Goal: Task Accomplishment & Management: Use online tool/utility

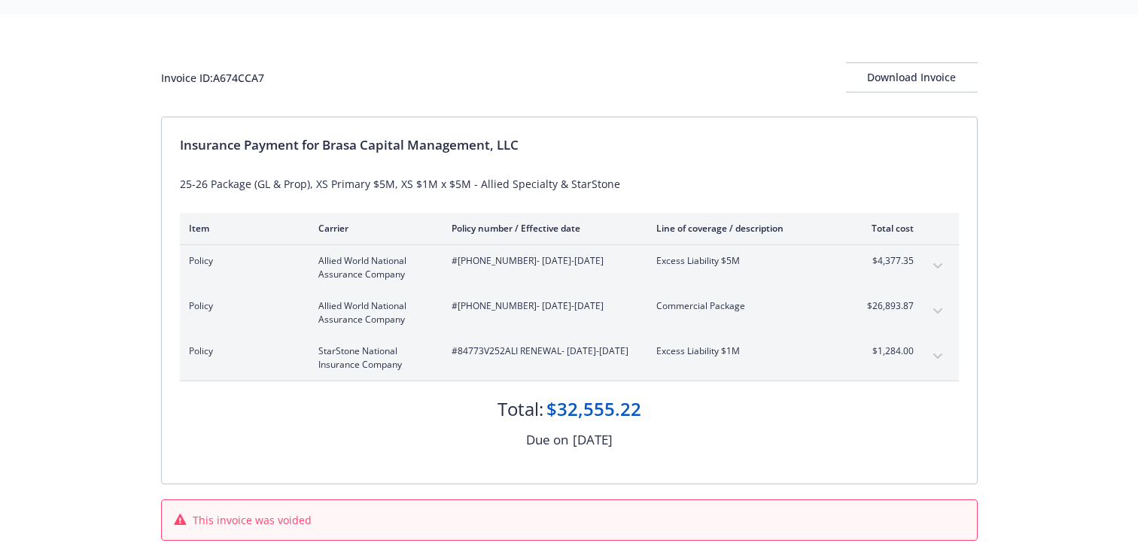
scroll to position [28, 0]
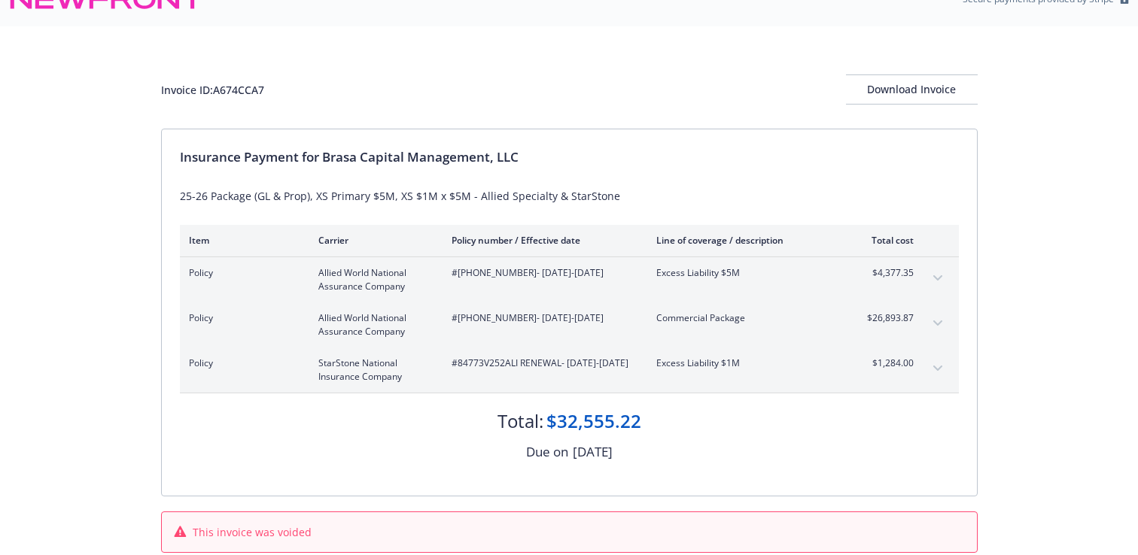
click at [937, 277] on icon "expand content" at bounding box center [936, 277] width 9 height 5
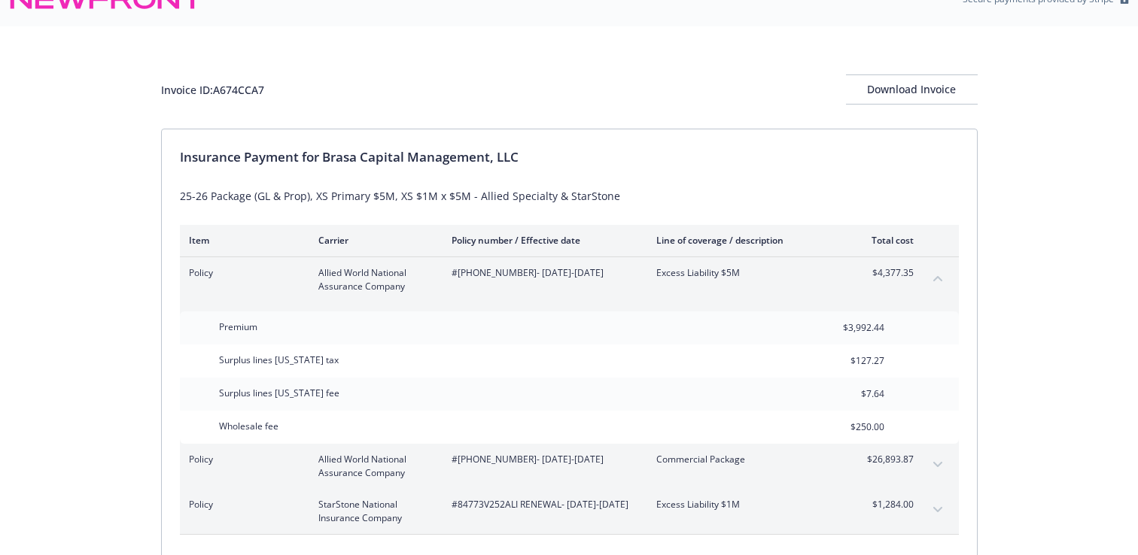
click at [937, 277] on icon "collapse content" at bounding box center [937, 278] width 9 height 5
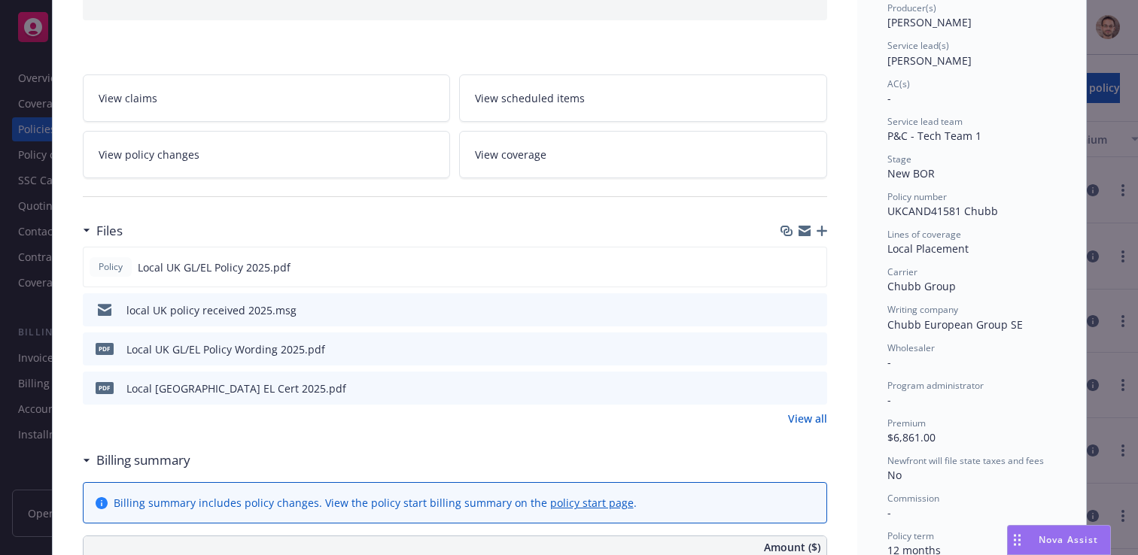
scroll to position [185, 0]
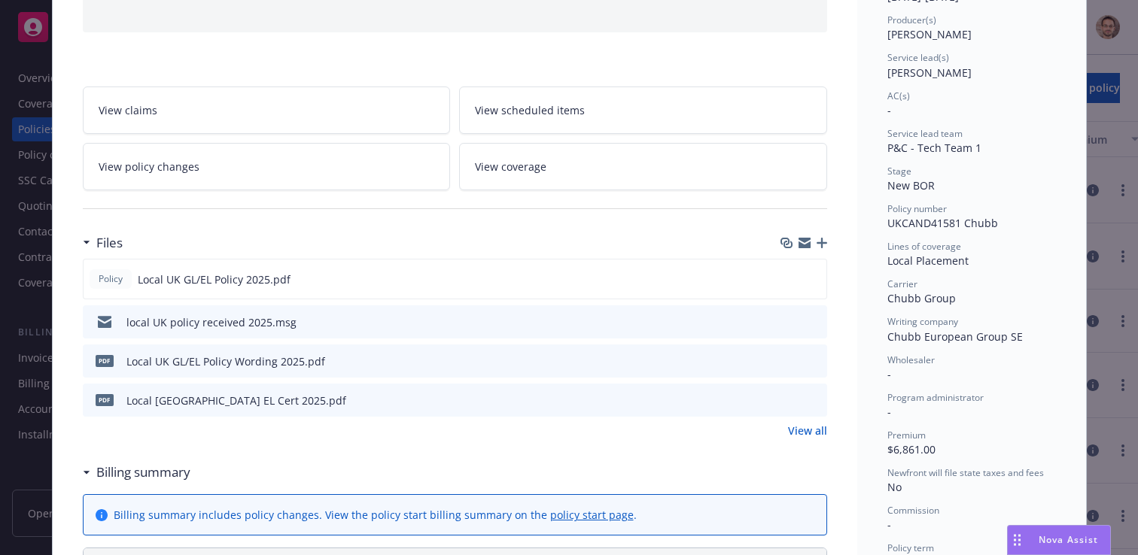
click at [943, 222] on span "UKCAND41581 Chubb" at bounding box center [942, 223] width 111 height 14
copy span "UKCAND41581"
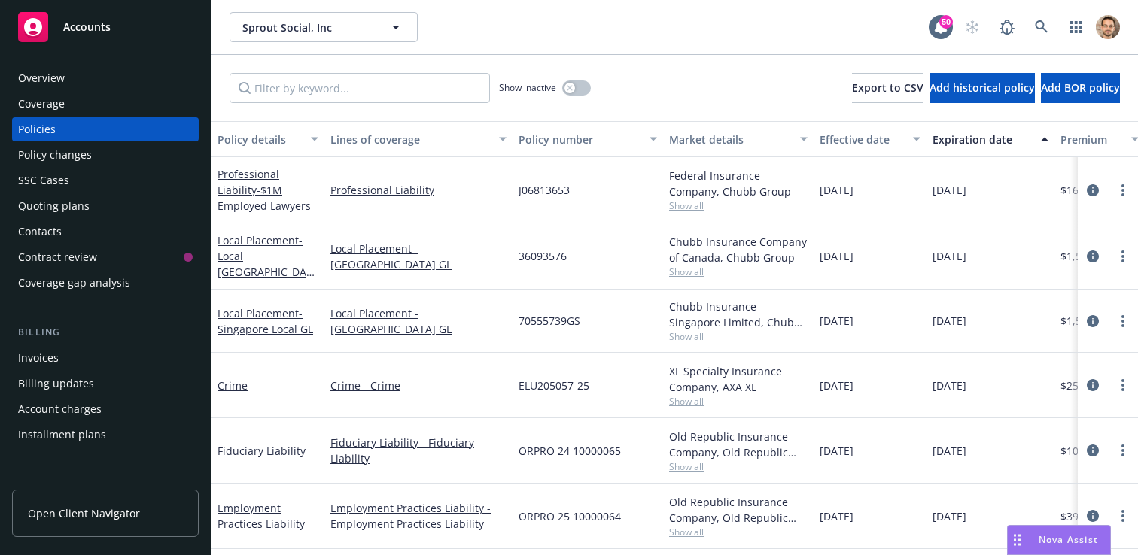
click at [114, 366] on div "Invoices" at bounding box center [105, 358] width 175 height 24
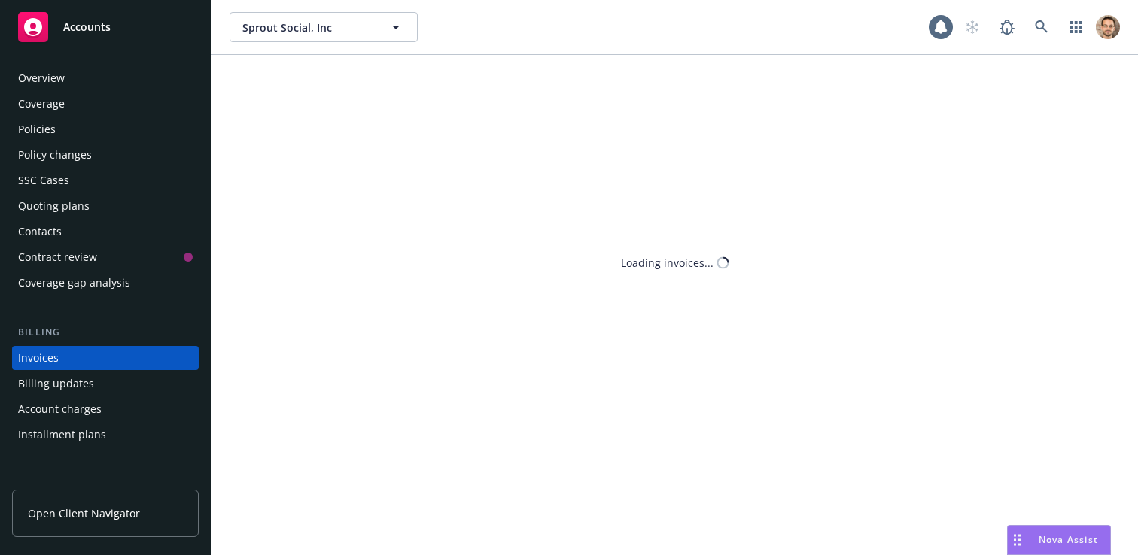
scroll to position [56, 0]
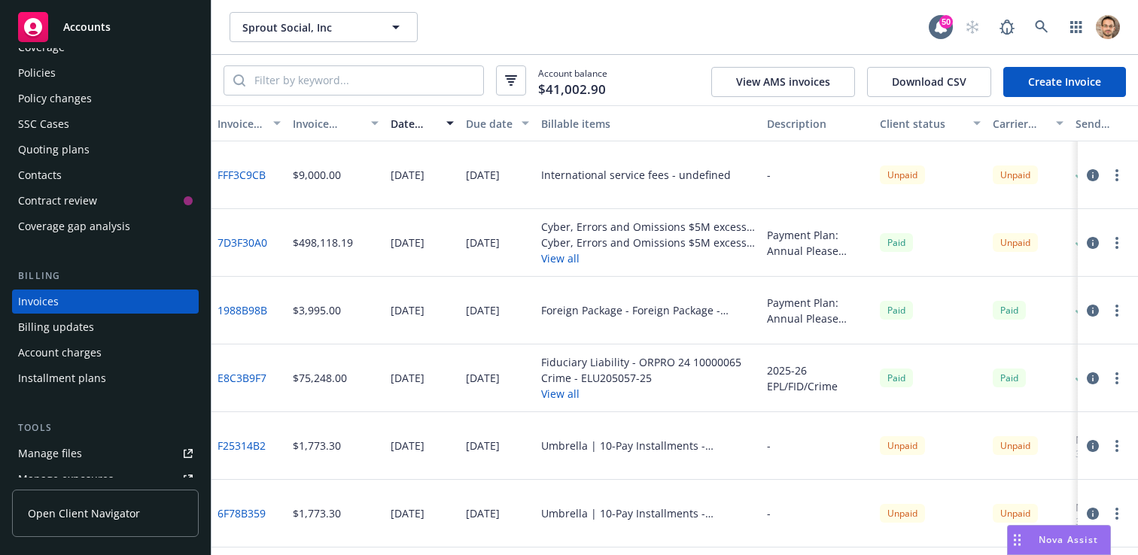
click at [1037, 83] on link "Create Invoice" at bounding box center [1064, 82] width 123 height 30
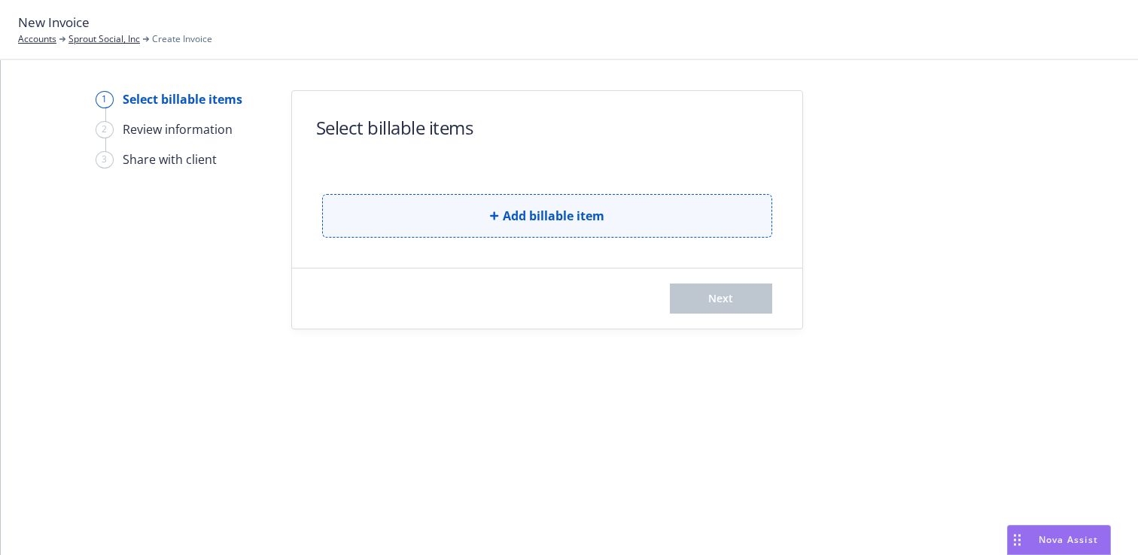
click at [476, 220] on button "Add billable item" at bounding box center [547, 216] width 450 height 44
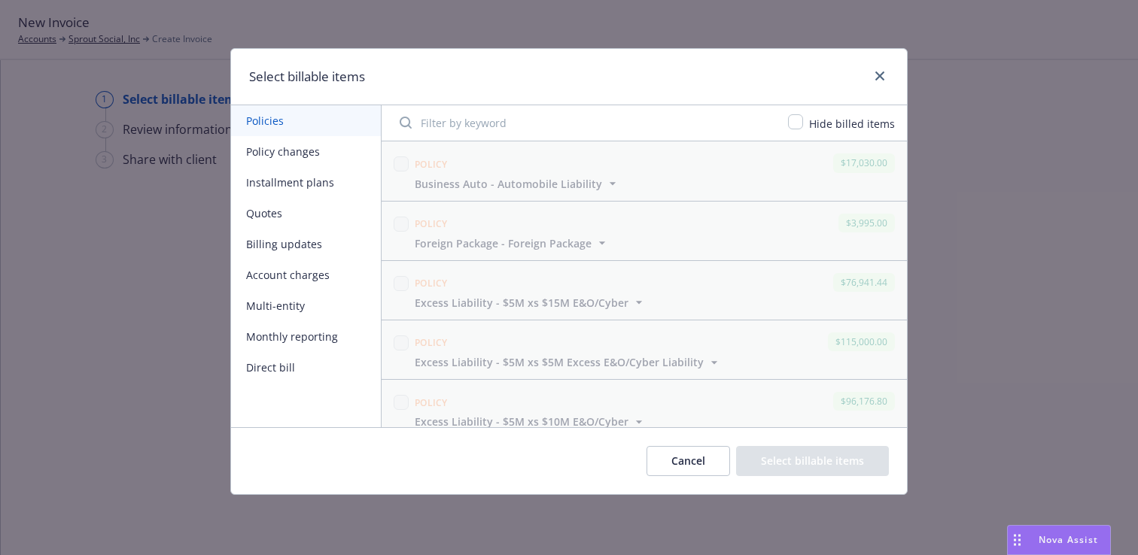
click at [477, 120] on input "Filter by keyword" at bounding box center [584, 123] width 388 height 30
paste input "UKCAND41581"
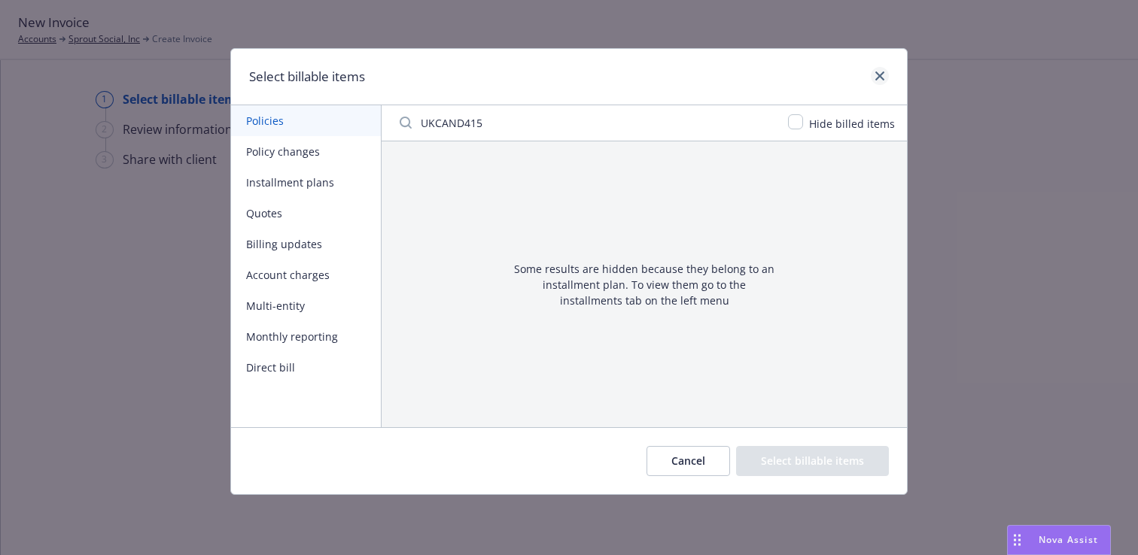
type input "UKCAND415"
click at [882, 72] on icon "close" at bounding box center [879, 75] width 9 height 9
